Goal: Information Seeking & Learning: Check status

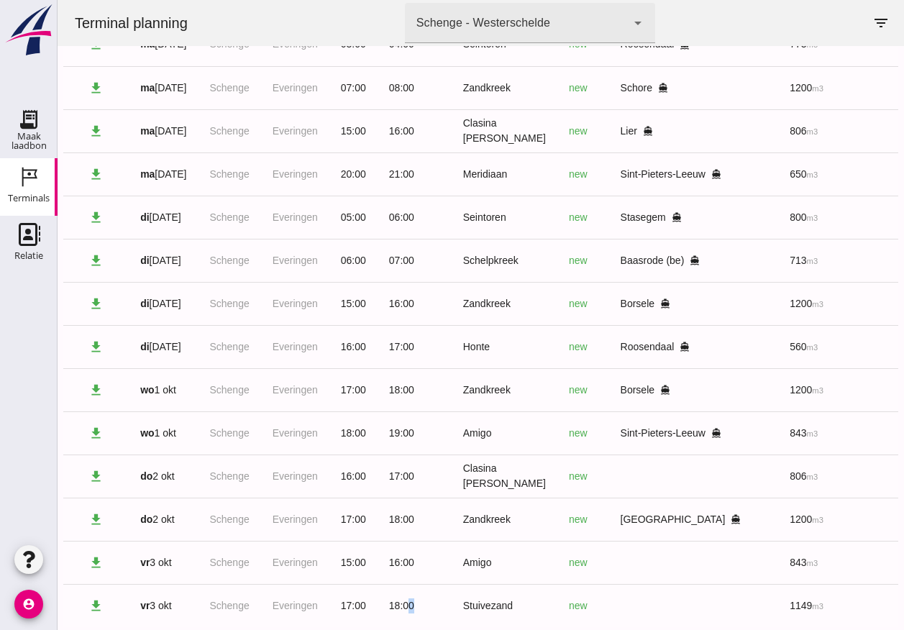
scroll to position [0, 77]
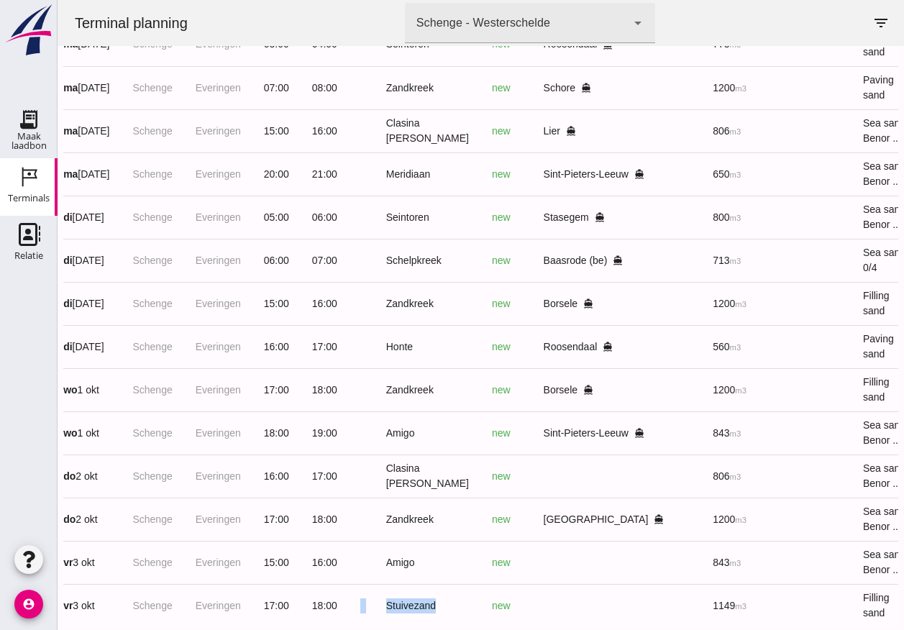
click at [461, 590] on tr "download vr 3 okt Schenge Everingen 17:00 18:00 Stuivezand new 1149 m3 Filling …" at bounding box center [641, 605] width 1310 height 43
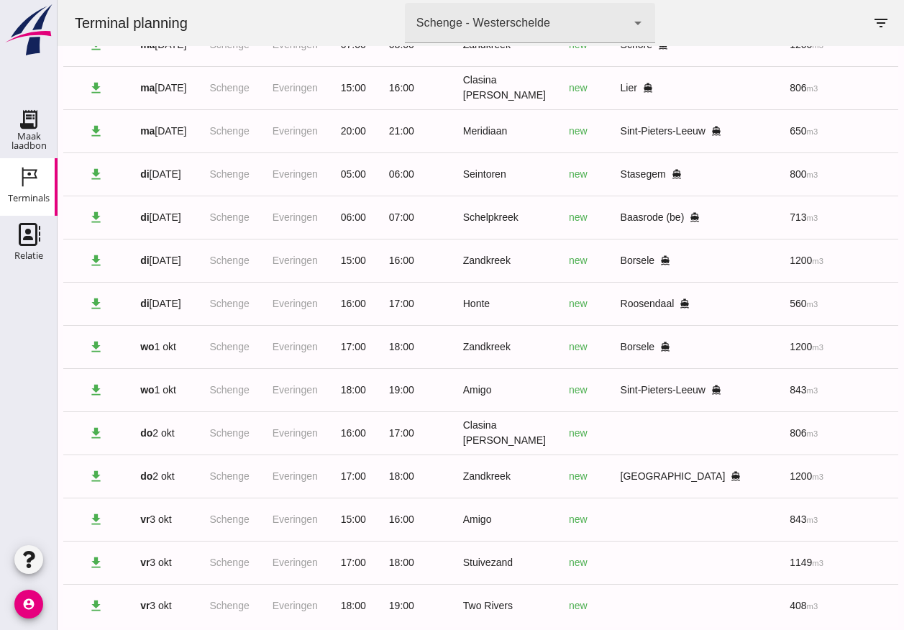
scroll to position [193, 0]
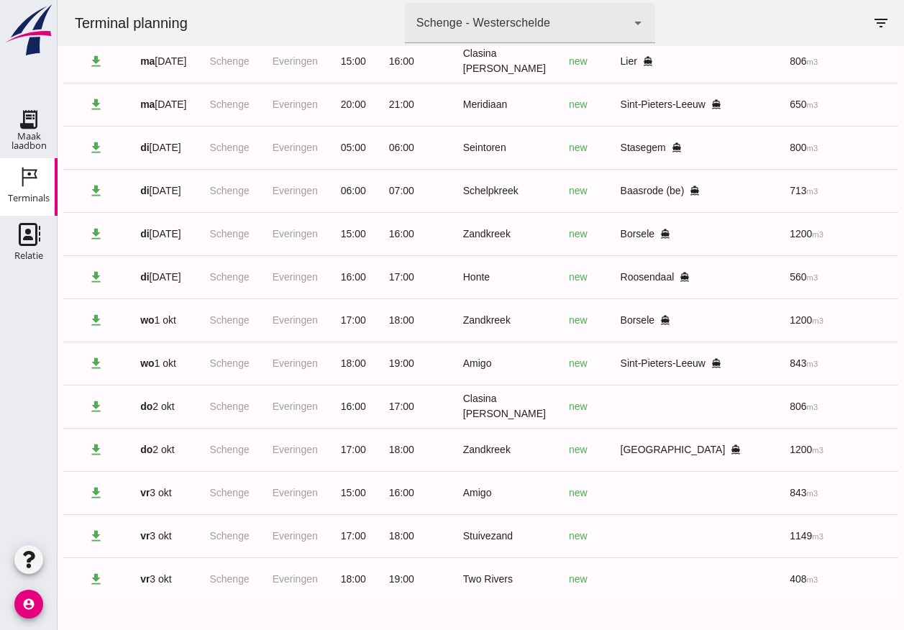
click at [542, 588] on td "Two Rivers" at bounding box center [505, 579] width 106 height 43
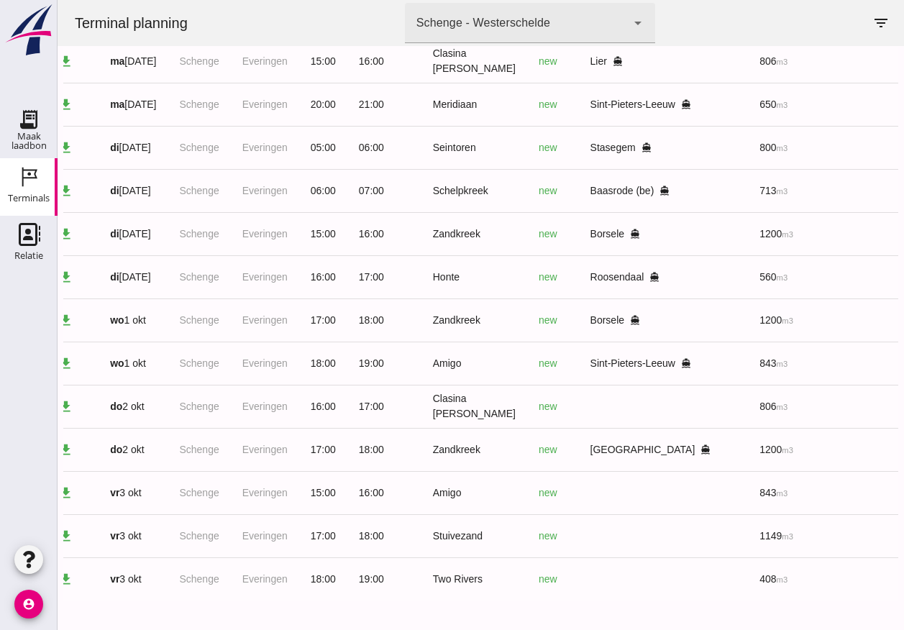
drag, startPoint x: 569, startPoint y: 603, endPoint x: 593, endPoint y: 608, distance: 25.0
click at [593, 610] on div at bounding box center [480, 615] width 835 height 29
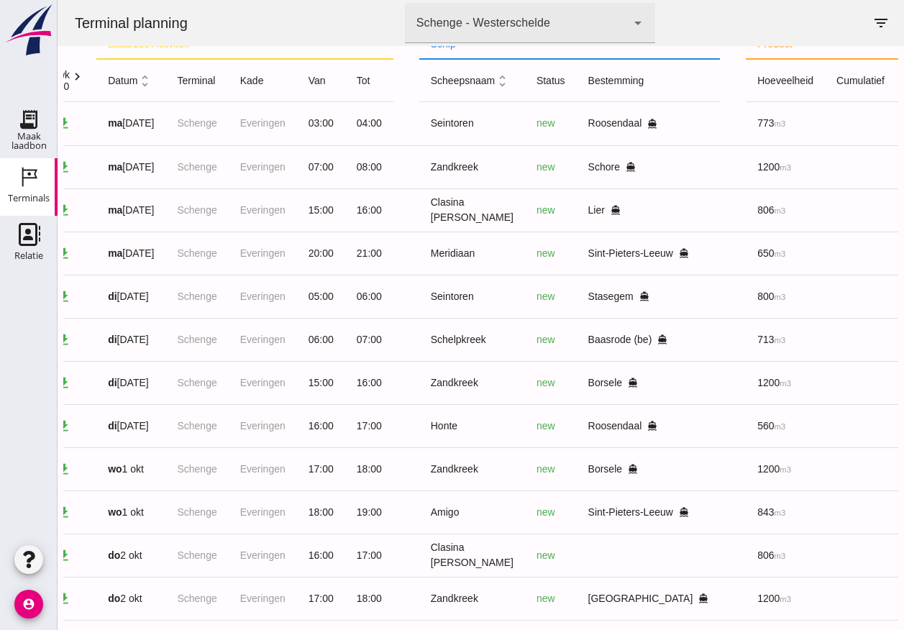
scroll to position [0, 0]
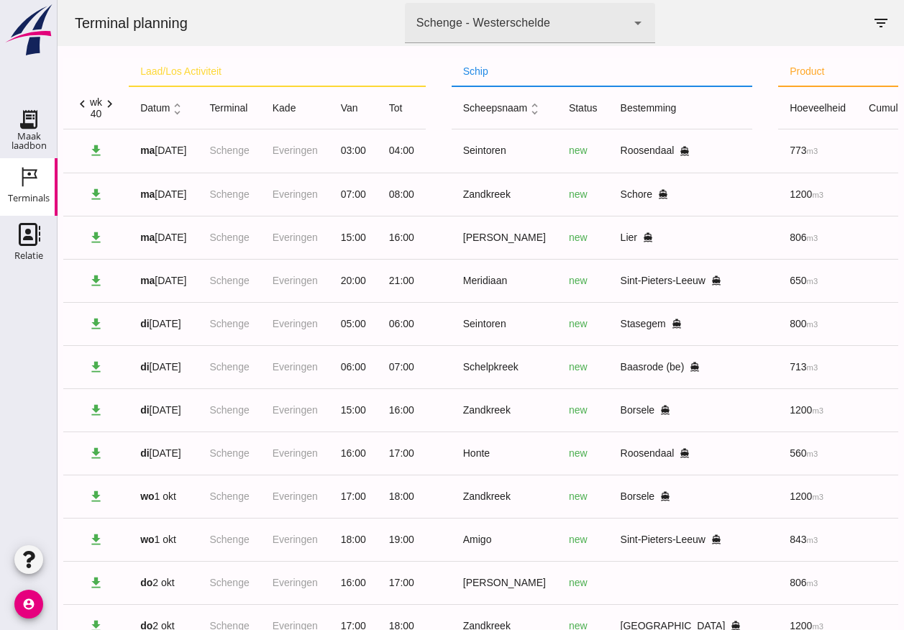
click at [112, 106] on icon "chevron_right" at bounding box center [109, 103] width 15 height 15
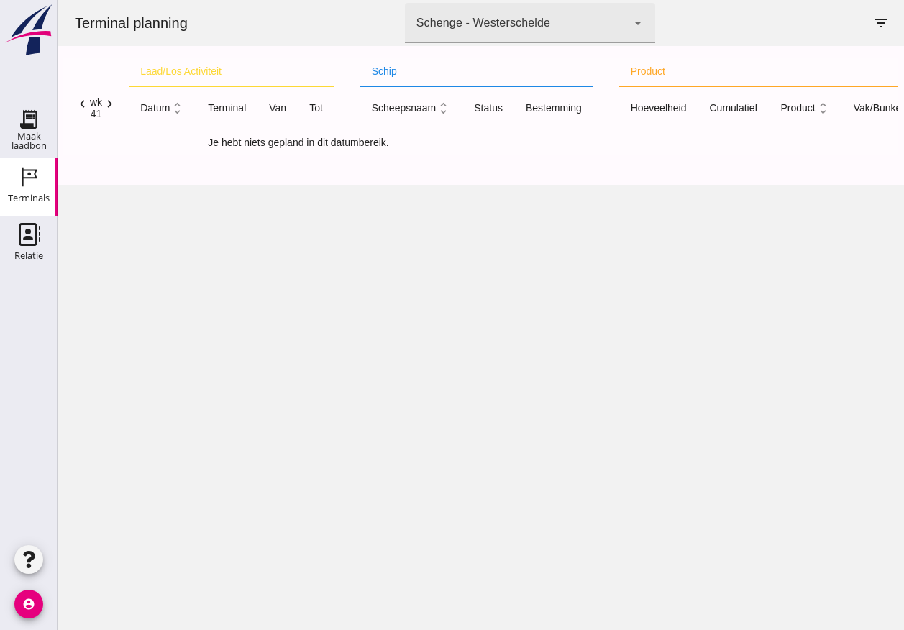
click at [83, 107] on icon "chevron_left" at bounding box center [82, 103] width 15 height 15
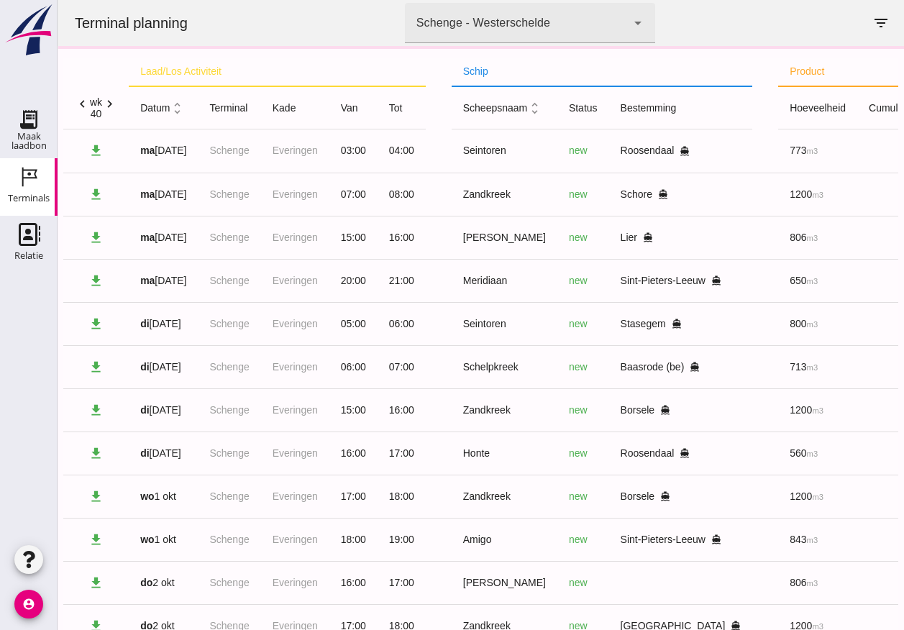
scroll to position [193, 0]
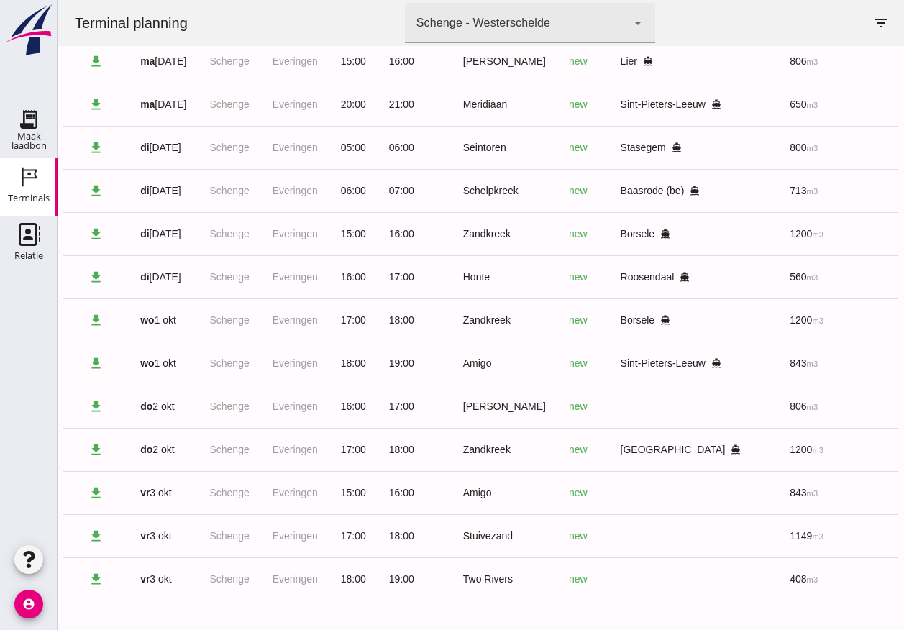
drag, startPoint x: 370, startPoint y: 485, endPoint x: 616, endPoint y: 590, distance: 266.8
click at [616, 601] on div "laad/los activiteit schip product acties chevron_left wk 40 chevron_right datum…" at bounding box center [480, 250] width 835 height 760
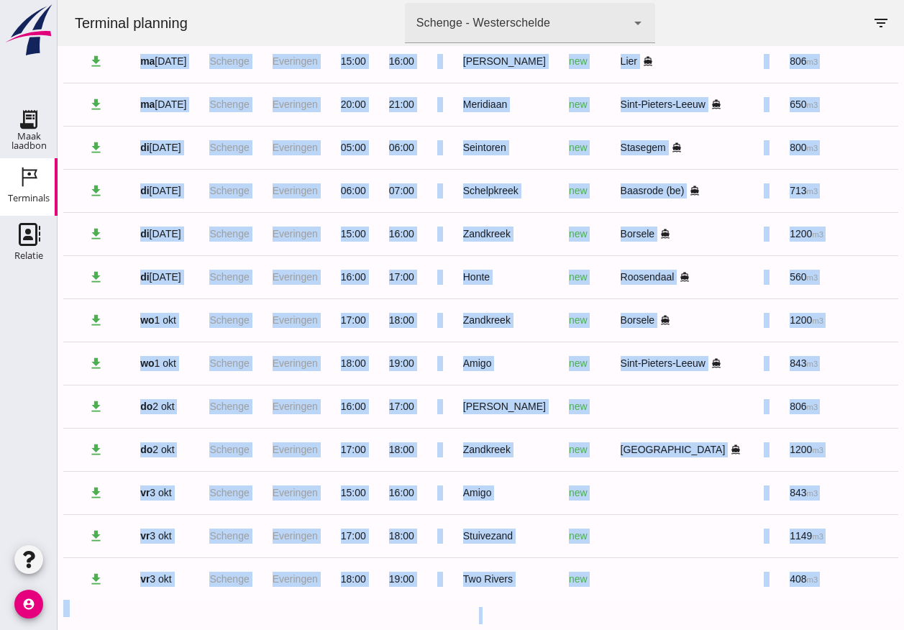
scroll to position [0, 401]
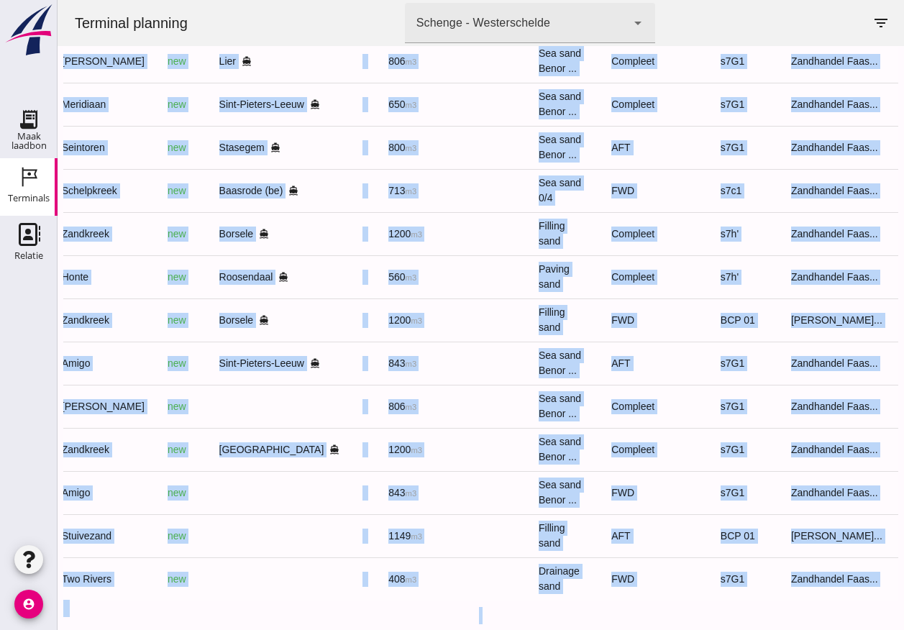
click at [632, 524] on td "AFT" at bounding box center [654, 535] width 109 height 43
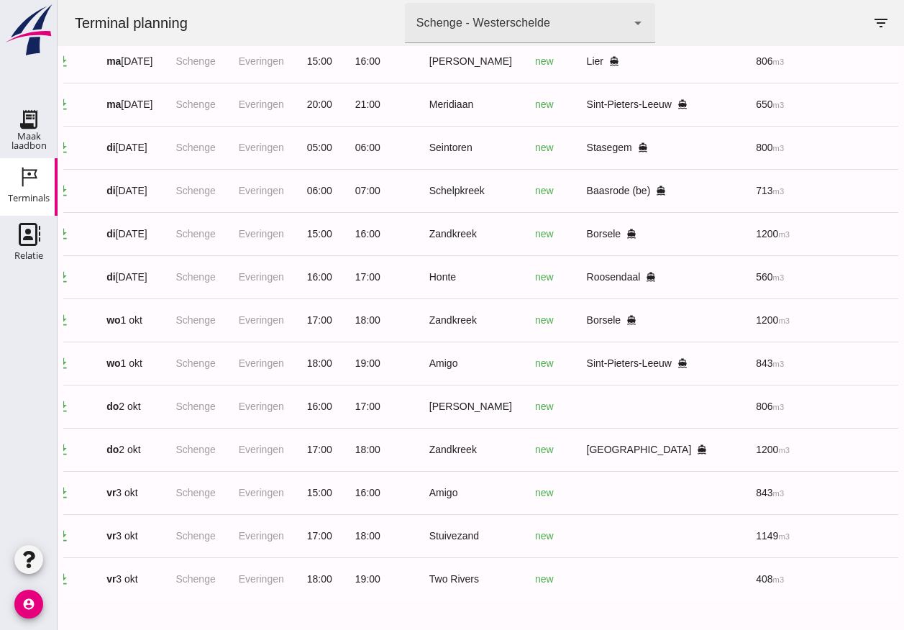
scroll to position [0, 0]
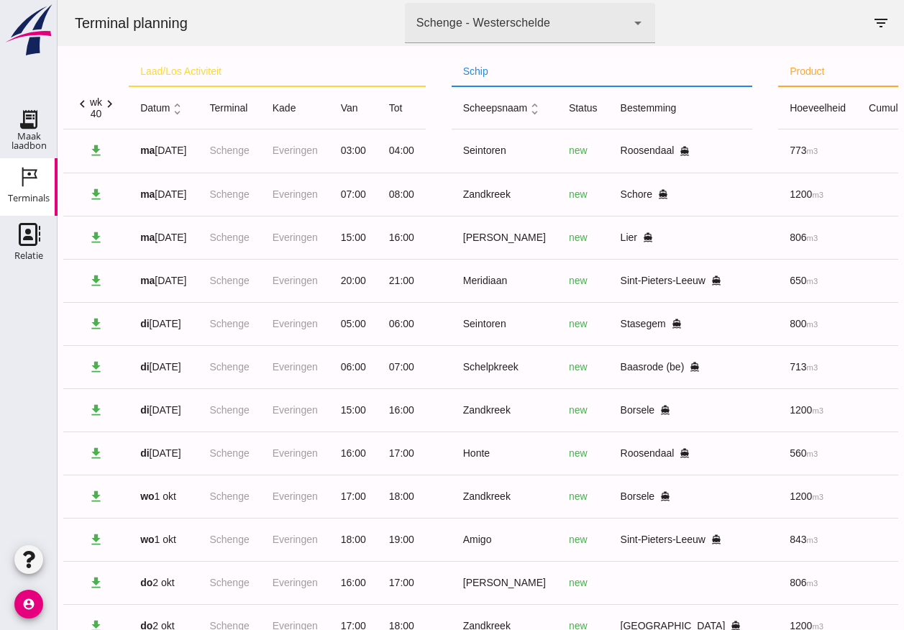
scroll to position [193, 0]
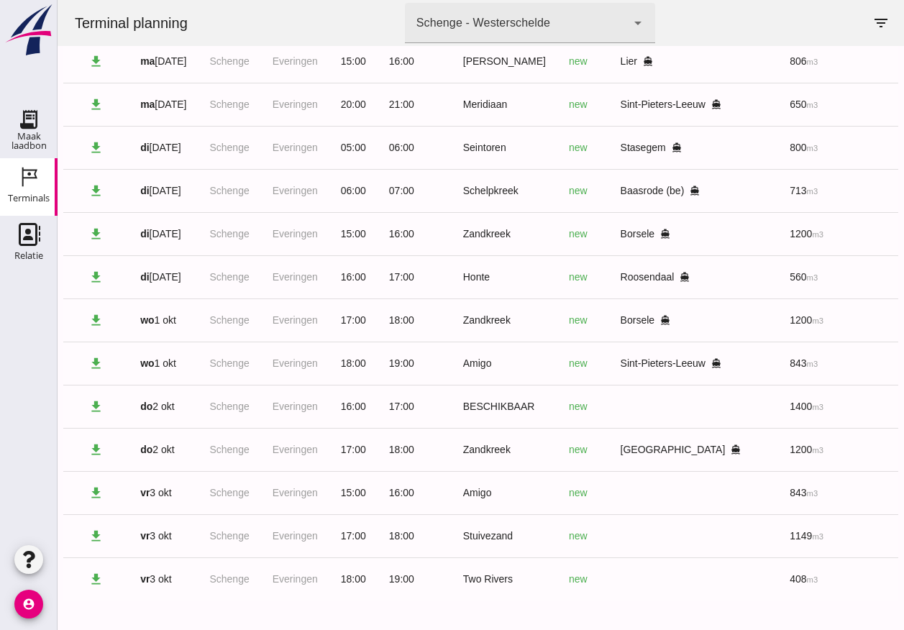
click at [545, 589] on td "Two Rivers" at bounding box center [505, 579] width 106 height 43
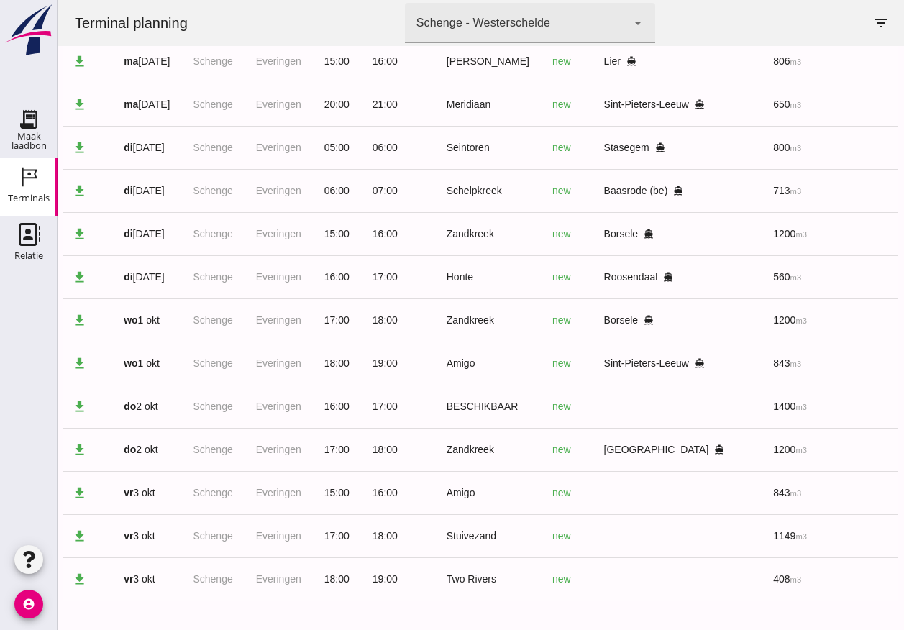
scroll to position [0, 0]
